Goal: Information Seeking & Learning: Learn about a topic

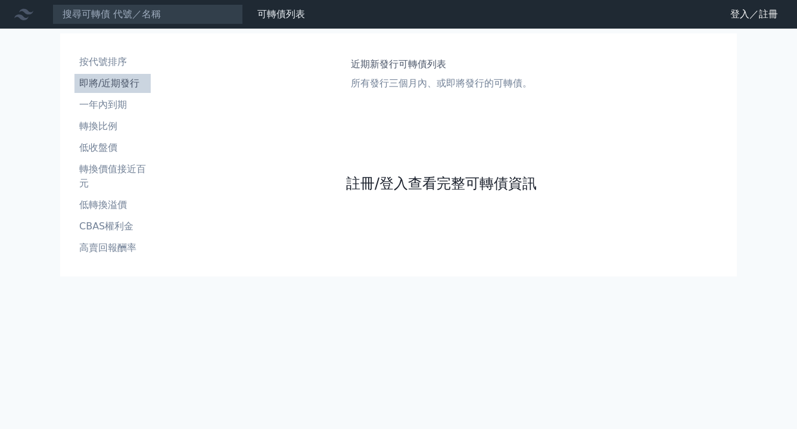
click at [366, 185] on link "註冊/登入查看完整可轉債資訊" at bounding box center [441, 183] width 191 height 19
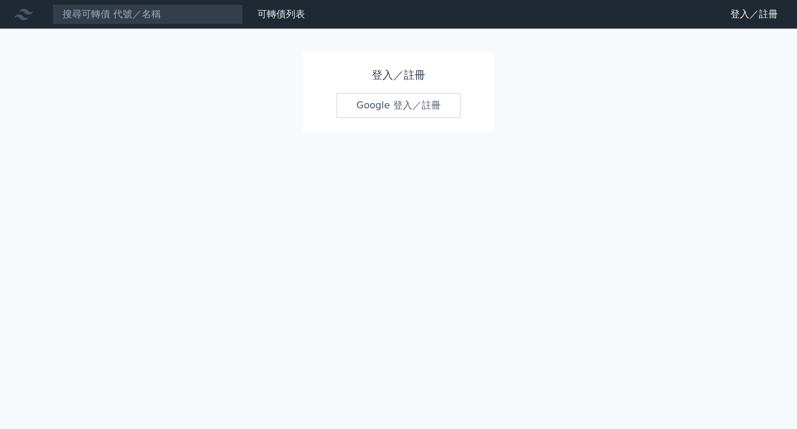
click at [375, 106] on link "Google 登入／註冊" at bounding box center [398, 105] width 124 height 25
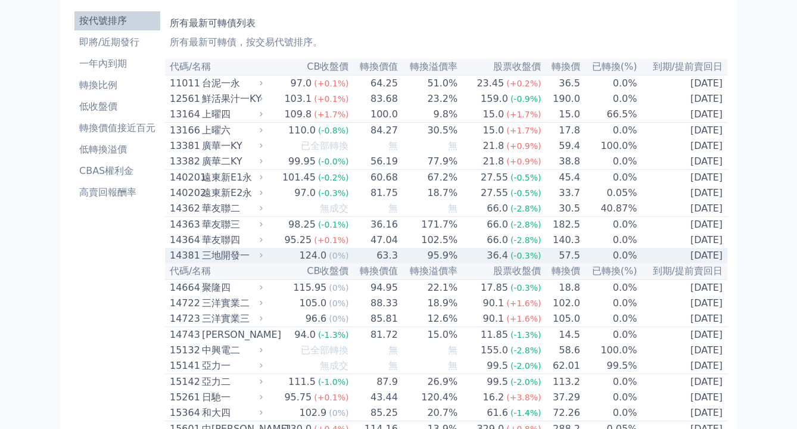
scroll to position [37, 0]
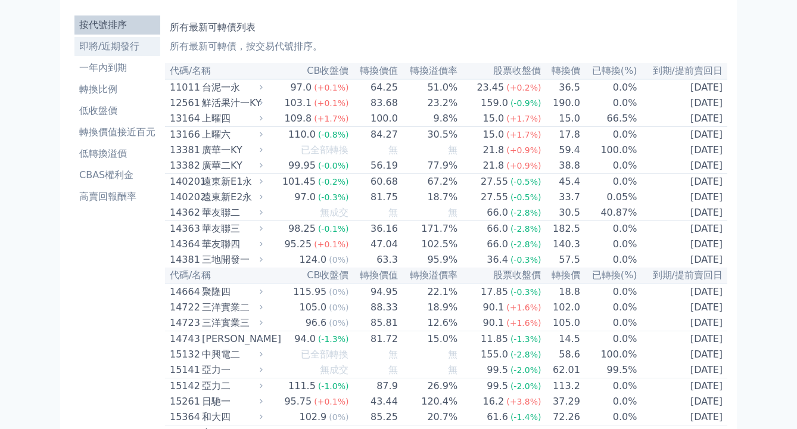
click at [105, 47] on li "即將/近期發行" at bounding box center [117, 46] width 86 height 14
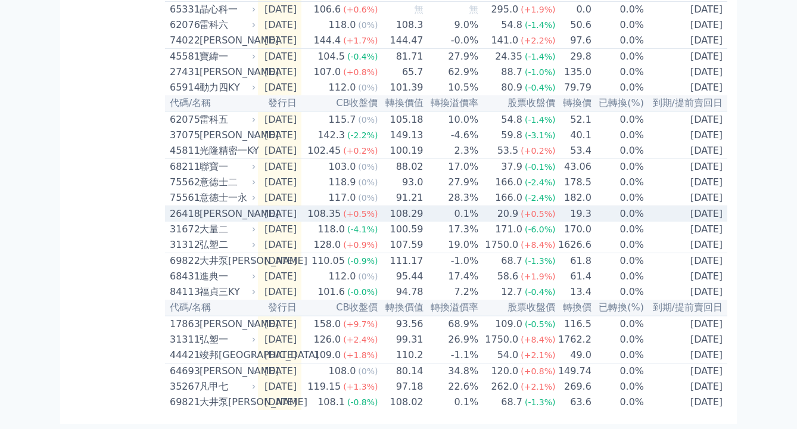
scroll to position [468, 0]
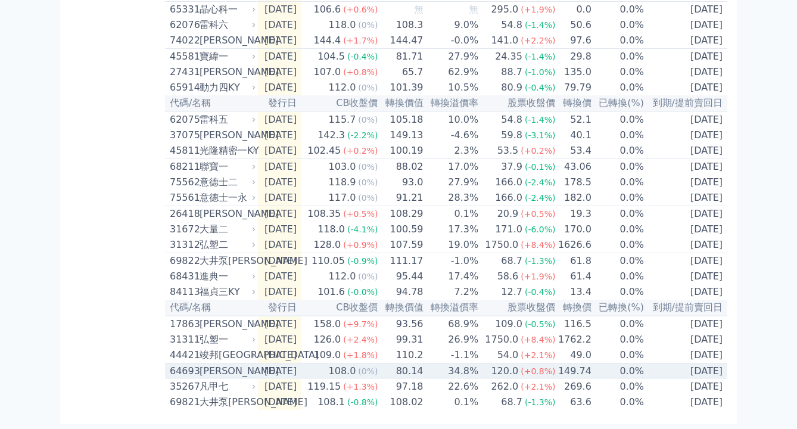
click at [217, 370] on div "[PERSON_NAME]" at bounding box center [226, 371] width 54 height 14
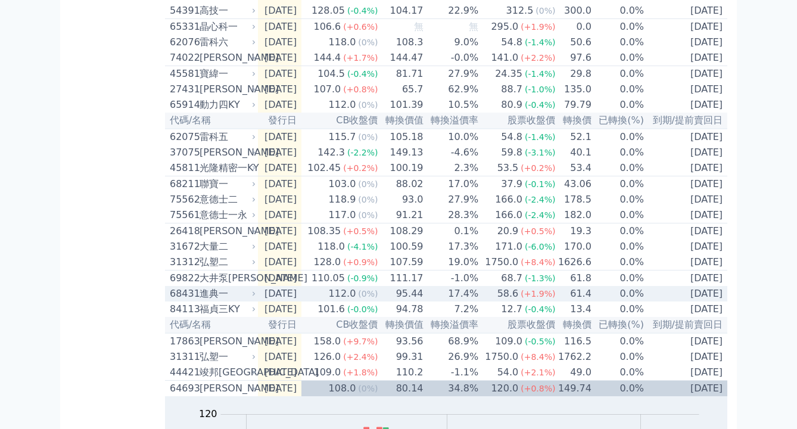
scroll to position [391, 0]
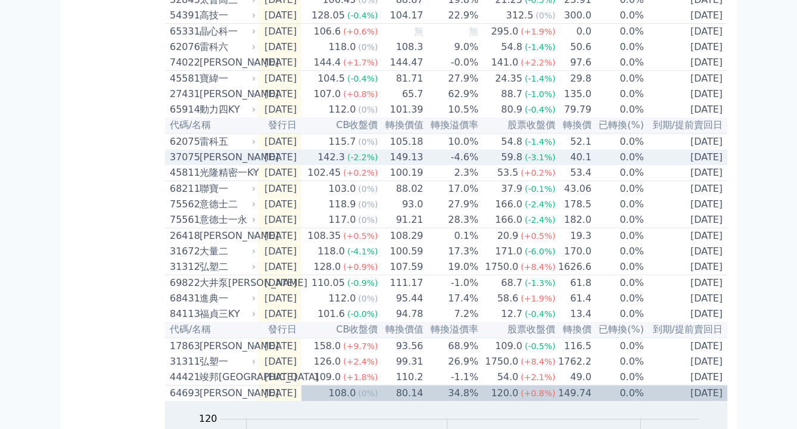
click at [213, 164] on div "[PERSON_NAME]" at bounding box center [226, 157] width 54 height 14
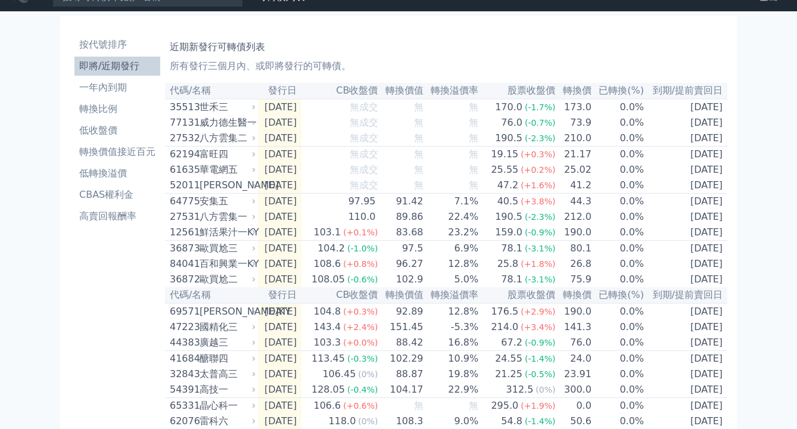
scroll to position [0, 0]
